Goal: Obtain resource: Download file/media

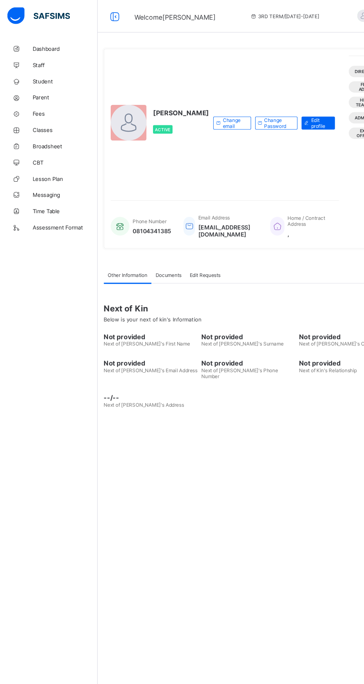
click at [56, 132] on span "Broadsheet" at bounding box center [59, 134] width 59 height 6
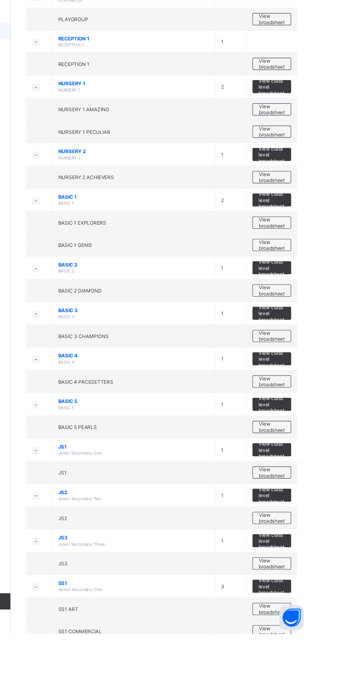
click at [326, 550] on span "View class level broadsheet" at bounding box center [327, 558] width 24 height 17
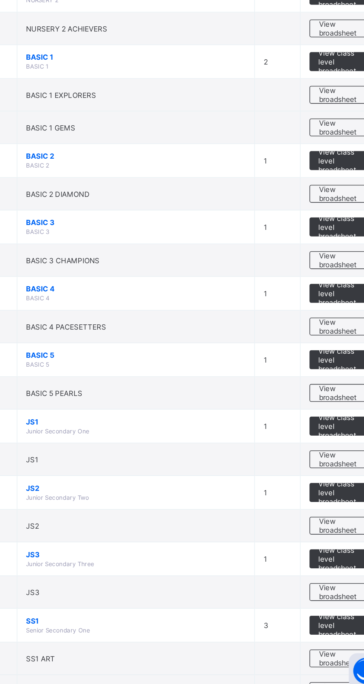
click at [331, 533] on span "View broadsheet" at bounding box center [326, 537] width 23 height 11
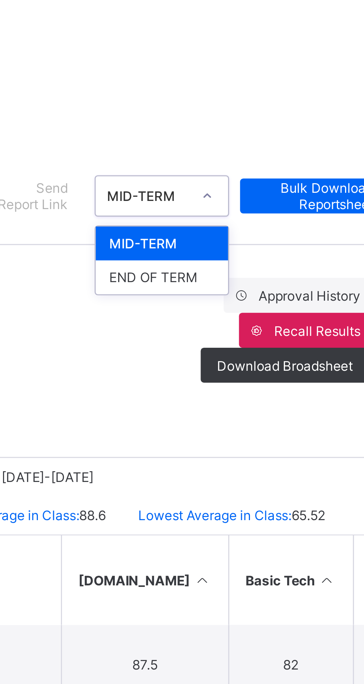
click at [285, 137] on div "END OF TERM" at bounding box center [279, 137] width 45 height 12
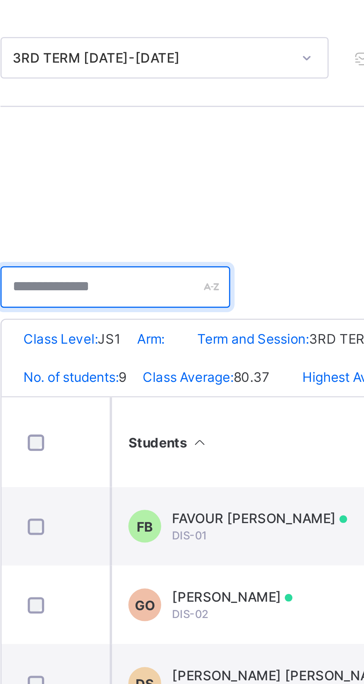
click at [137, 187] on input "text" at bounding box center [135, 187] width 78 height 14
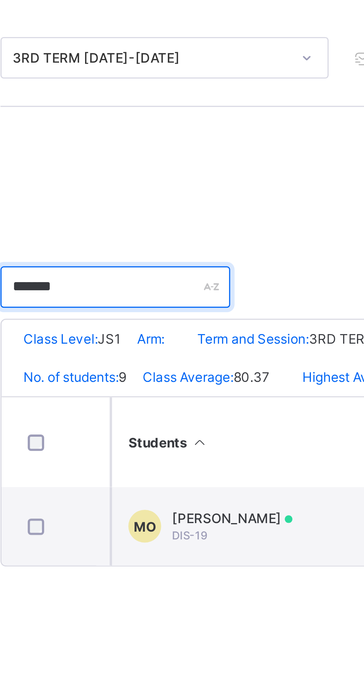
type input "*******"
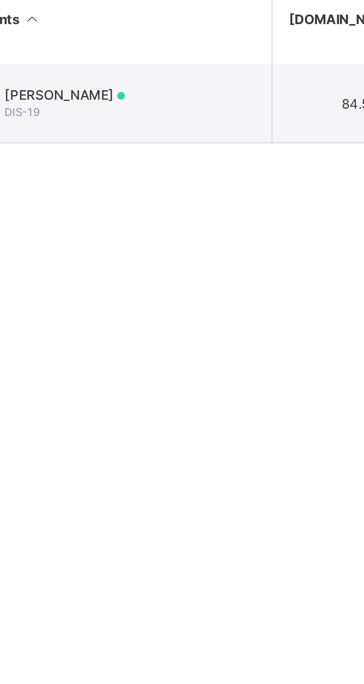
click at [187, 266] on td "MO MIRABEL CHIEMERIE OKAFOR DIS-19" at bounding box center [189, 268] width 111 height 27
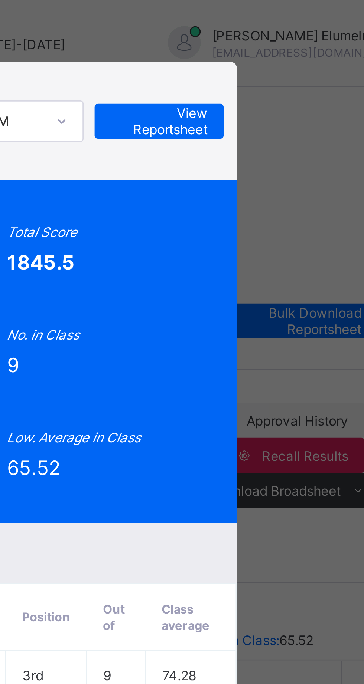
click at [299, 47] on span "View Reportsheet" at bounding box center [282, 41] width 33 height 11
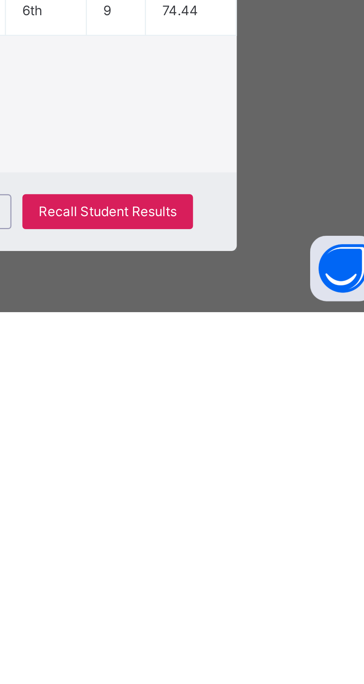
click at [260, 630] on div "Form Teacher's comment Chiemerie is intelligent, self-motivated, and articulate…" at bounding box center [182, 614] width 232 height 32
click at [227, 653] on span "Close" at bounding box center [221, 650] width 12 height 6
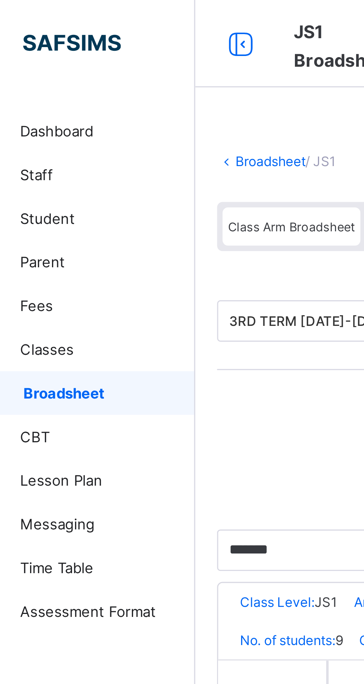
click at [115, 56] on link "Broadsheet" at bounding box center [115, 55] width 24 height 6
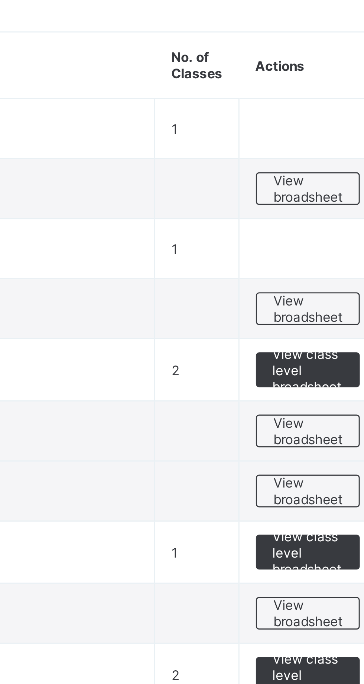
click at [328, 164] on span "View broadsheet" at bounding box center [326, 163] width 23 height 11
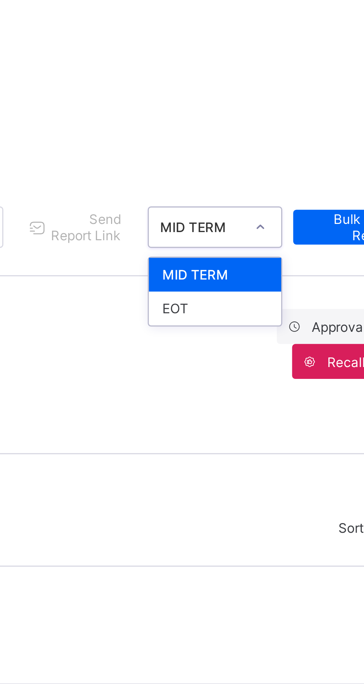
click at [282, 133] on div "EOT" at bounding box center [279, 137] width 45 height 12
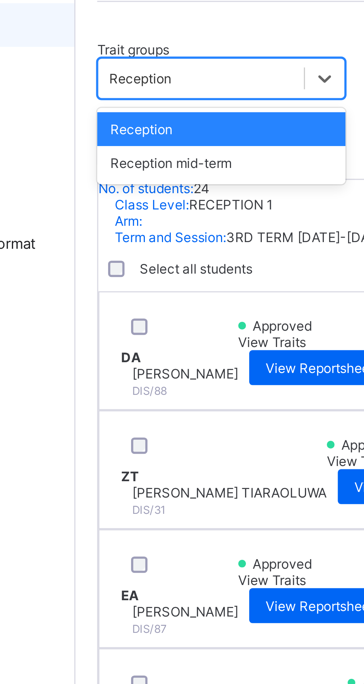
click at [109, 165] on div "Reception" at bounding box center [138, 169] width 84 height 12
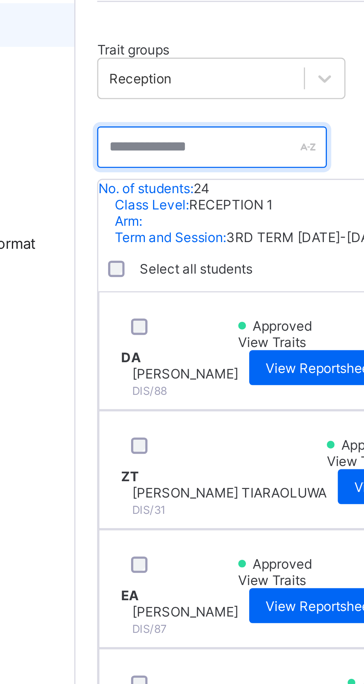
click at [118, 175] on input "text" at bounding box center [135, 175] width 78 height 14
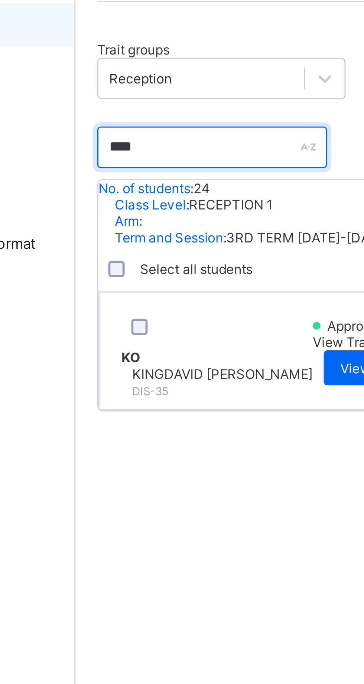
type input "****"
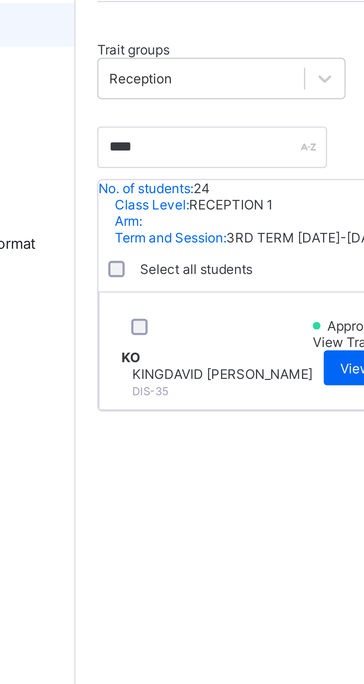
click at [167, 249] on span "KINGDAVID OKAFOR" at bounding box center [138, 252] width 61 height 6
click at [157, 249] on div "KINGDAVID OKAFOR DIS-35" at bounding box center [138, 254] width 61 height 11
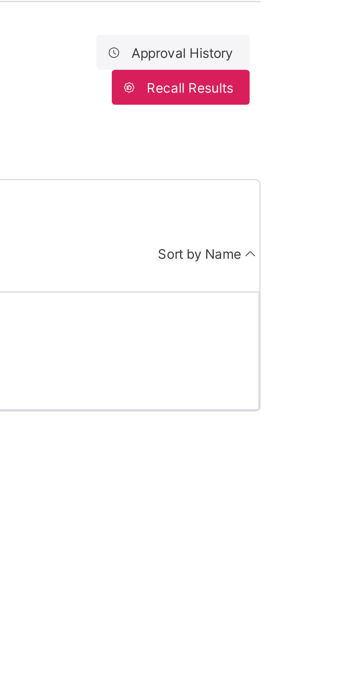
click at [216, 247] on span "View Reportsheet" at bounding box center [197, 250] width 37 height 6
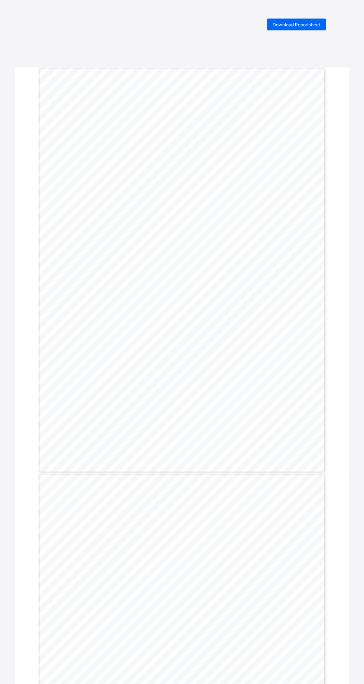
click at [4, 313] on div "Download Reportsheet DELPHI INTERNATIONAL SCHOOL Plot 33/34 Ikota Villa Estate,…" at bounding box center [182, 449] width 364 height 861
click at [3, 307] on div "Download Reportsheet DELPHI INTERNATIONAL SCHOOL Plot 33/34 Ikota Villa Estate,…" at bounding box center [182, 449] width 364 height 861
click at [289, 513] on div "Signature: Date: 25 Jul. 2025 NEXT TERM BEGINS: 08 Sep. 2025" at bounding box center [181, 676] width 287 height 406
click at [307, 24] on span "Download Reportsheet" at bounding box center [295, 25] width 47 height 6
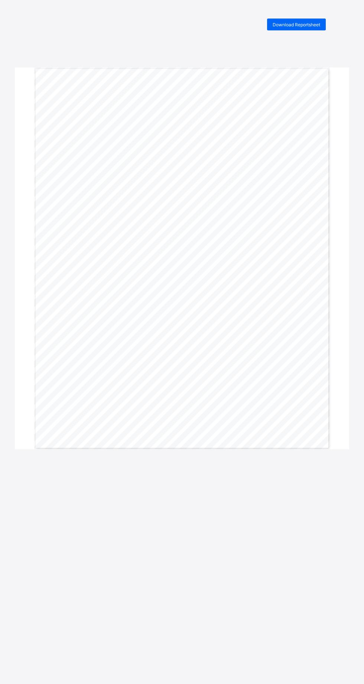
click at [300, 24] on span "Download Reportsheet" at bounding box center [295, 25] width 47 height 6
